Goal: Information Seeking & Learning: Learn about a topic

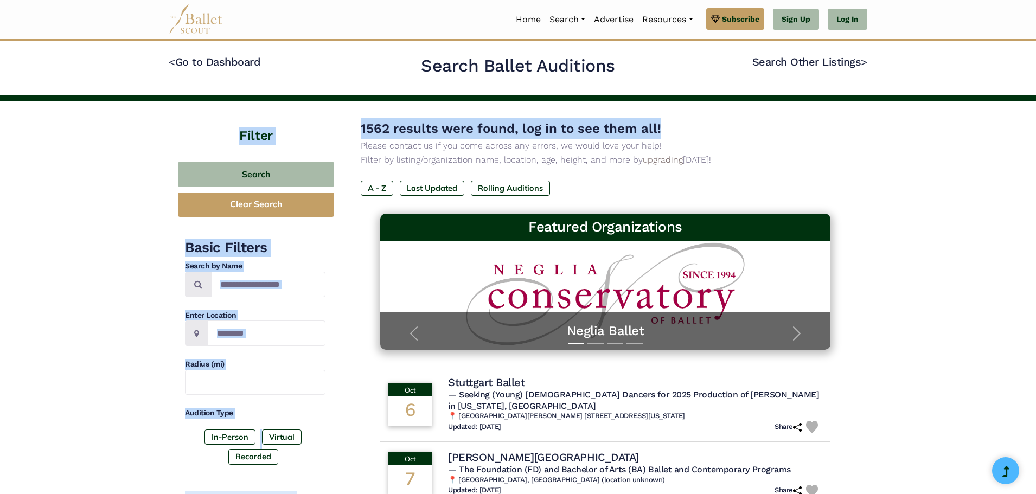
drag, startPoint x: 1035, startPoint y: 51, endPoint x: 1024, endPoint y: 118, distance: 67.6
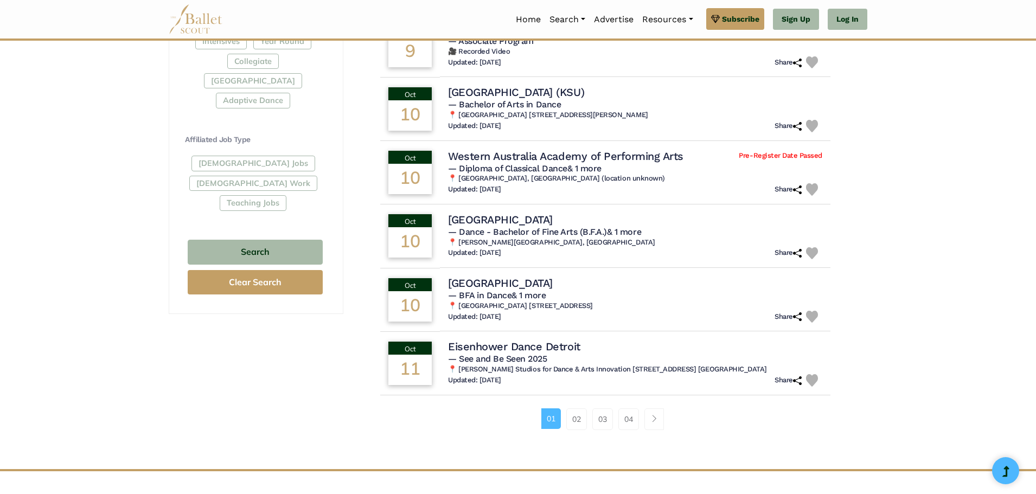
scroll to position [557, 0]
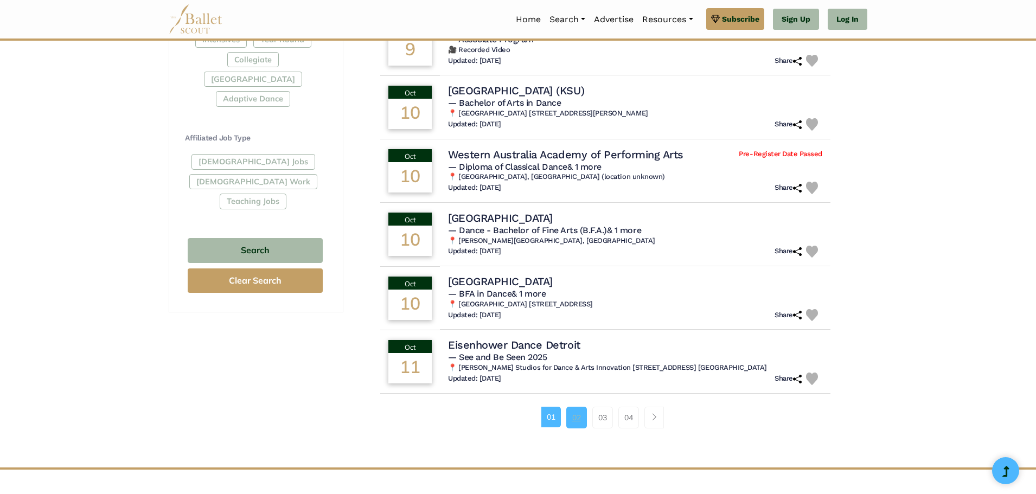
click at [574, 408] on link "02" at bounding box center [576, 418] width 21 height 22
